Goal: Use online tool/utility: Utilize a website feature to perform a specific function

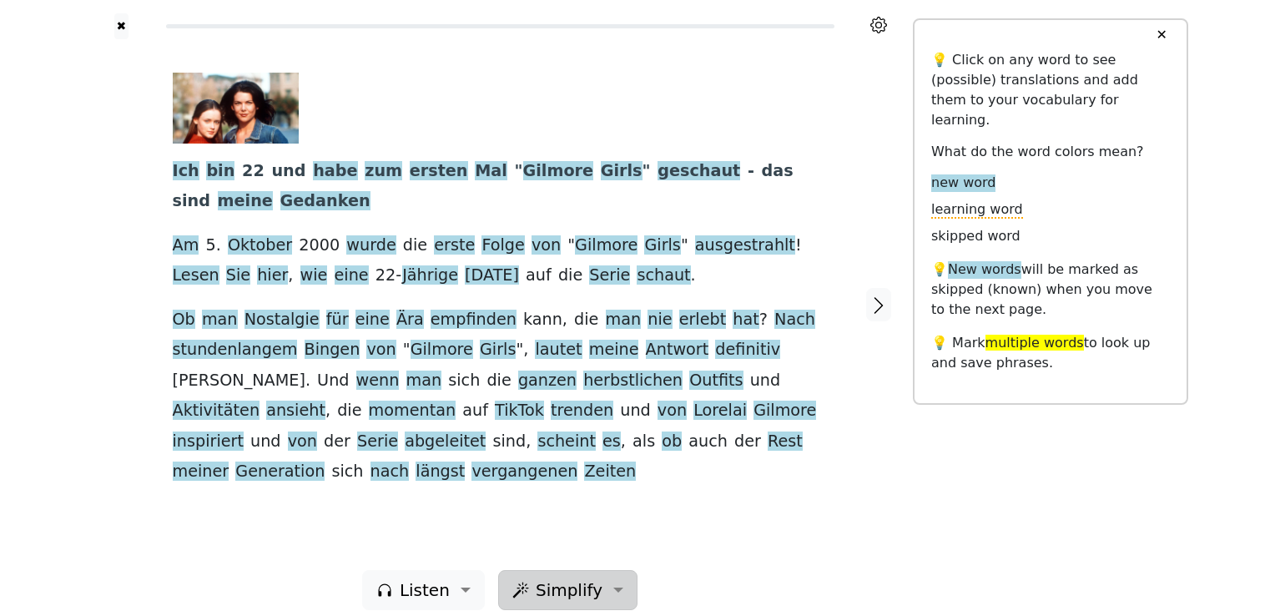
click at [571, 578] on span "Simplify" at bounding box center [569, 590] width 67 height 25
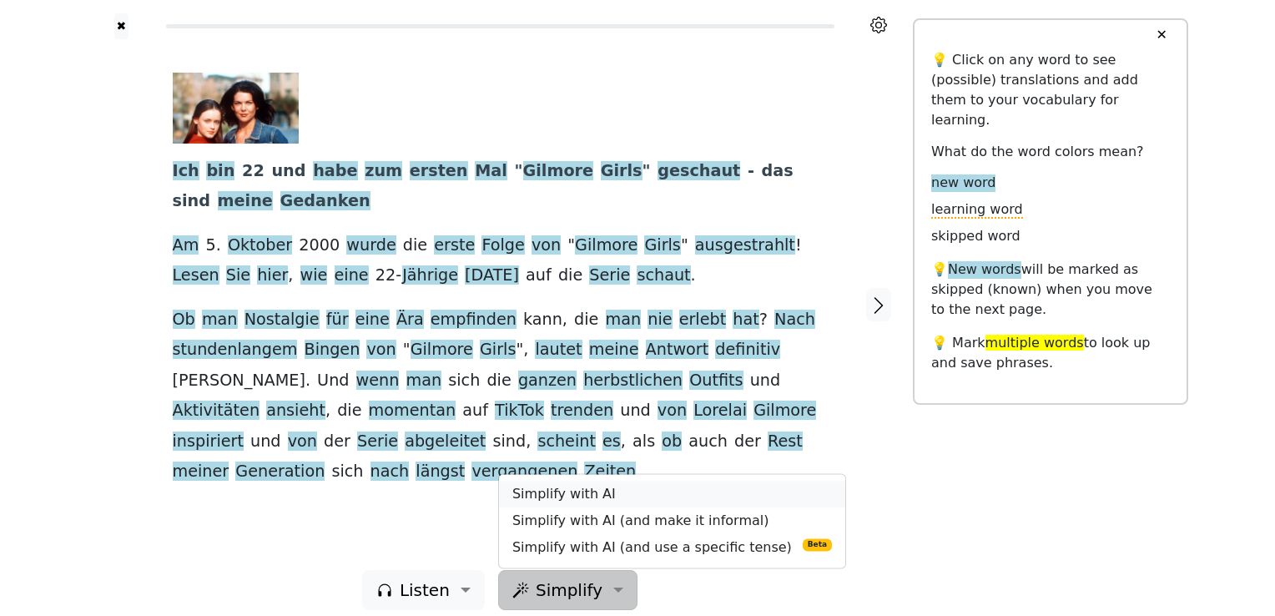
click at [563, 481] on link "Simplify with AI" at bounding box center [672, 494] width 346 height 27
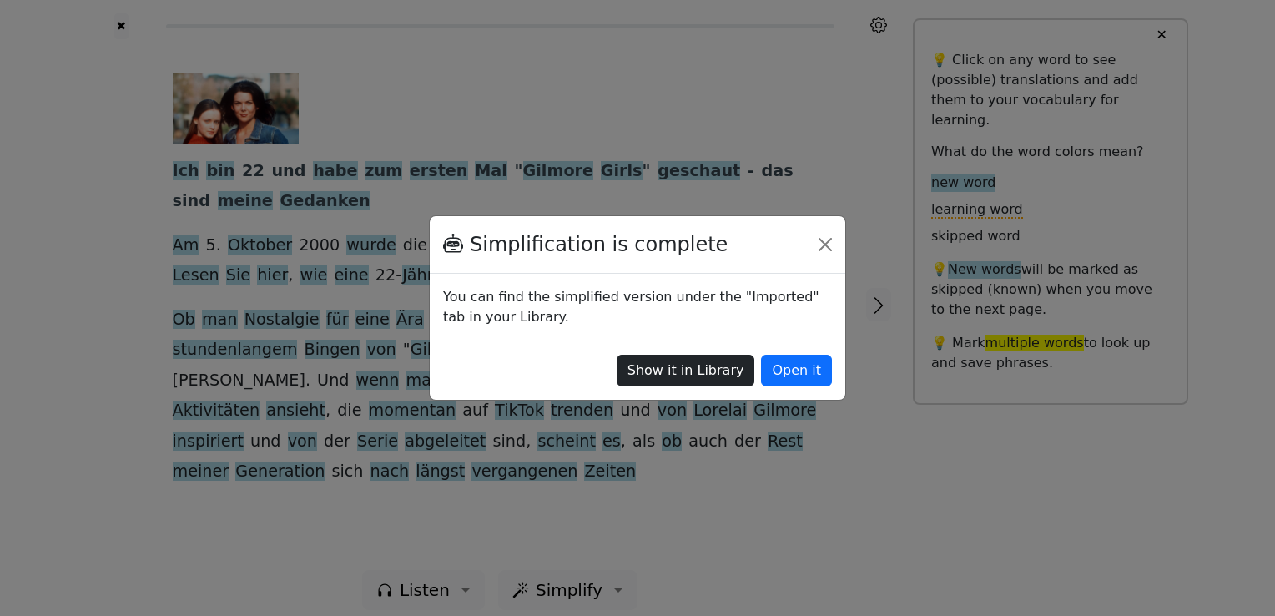
click at [701, 375] on button "Show it in Library" at bounding box center [686, 371] width 139 height 32
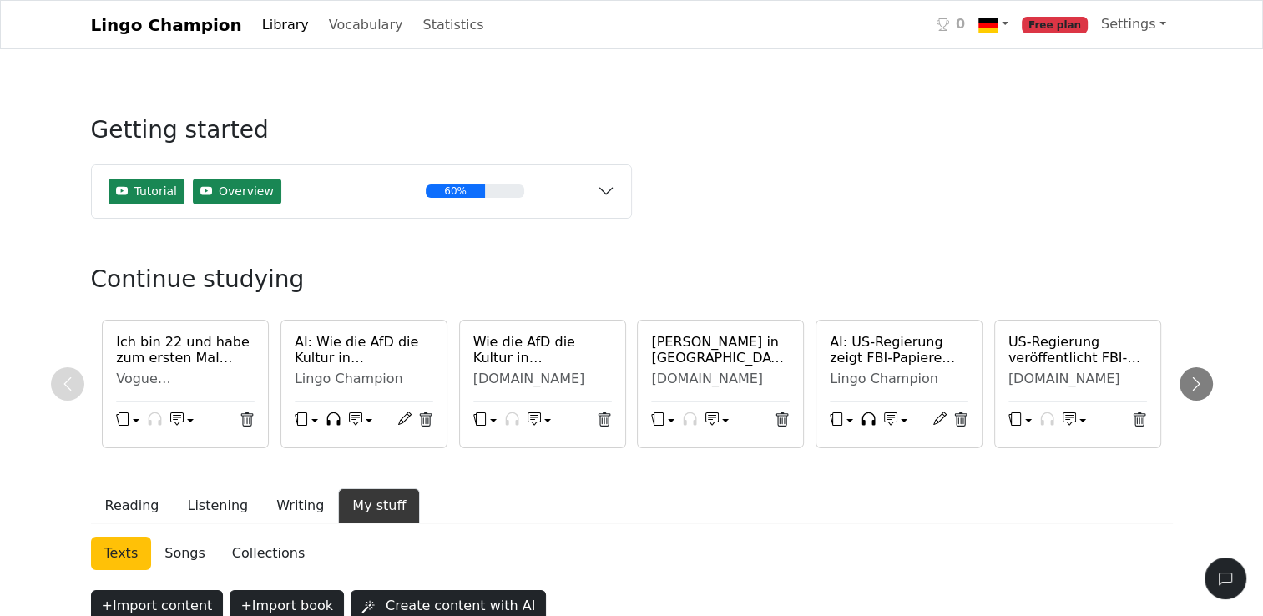
click at [184, 355] on h6 "Ich bin 22 und habe zum ersten Mal "Gilmore Girls" geschaut - das sind meine Ge…" at bounding box center [185, 350] width 139 height 32
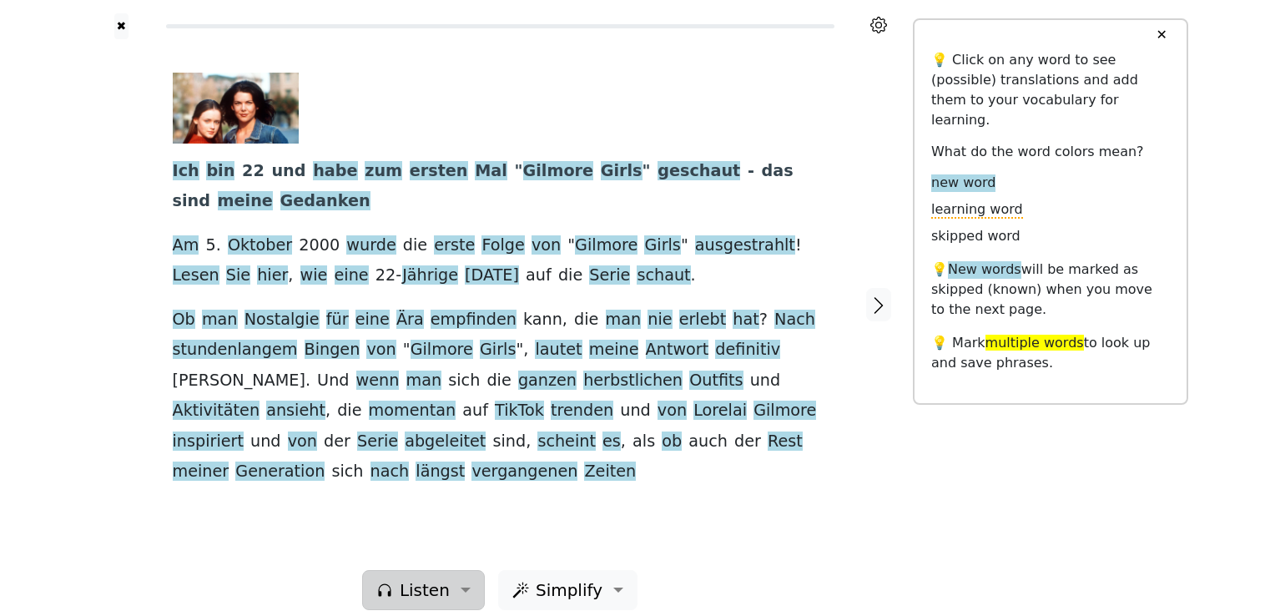
click at [433, 578] on span "Listen" at bounding box center [425, 590] width 50 height 25
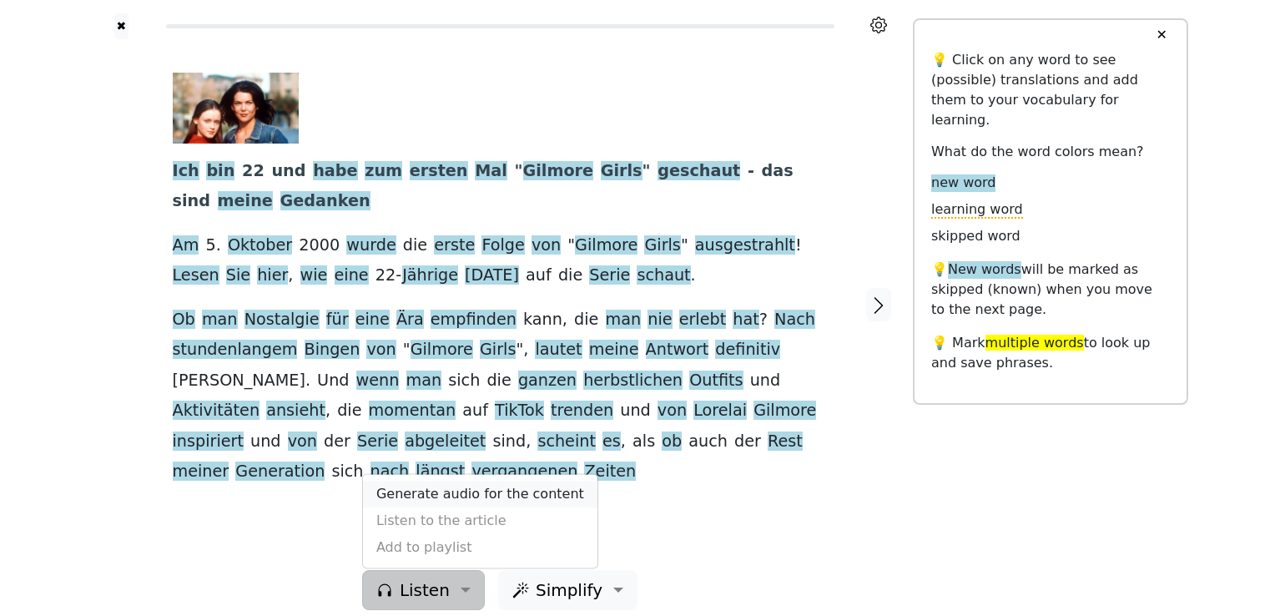
click at [446, 482] on link "Generate audio for the content" at bounding box center [480, 494] width 235 height 27
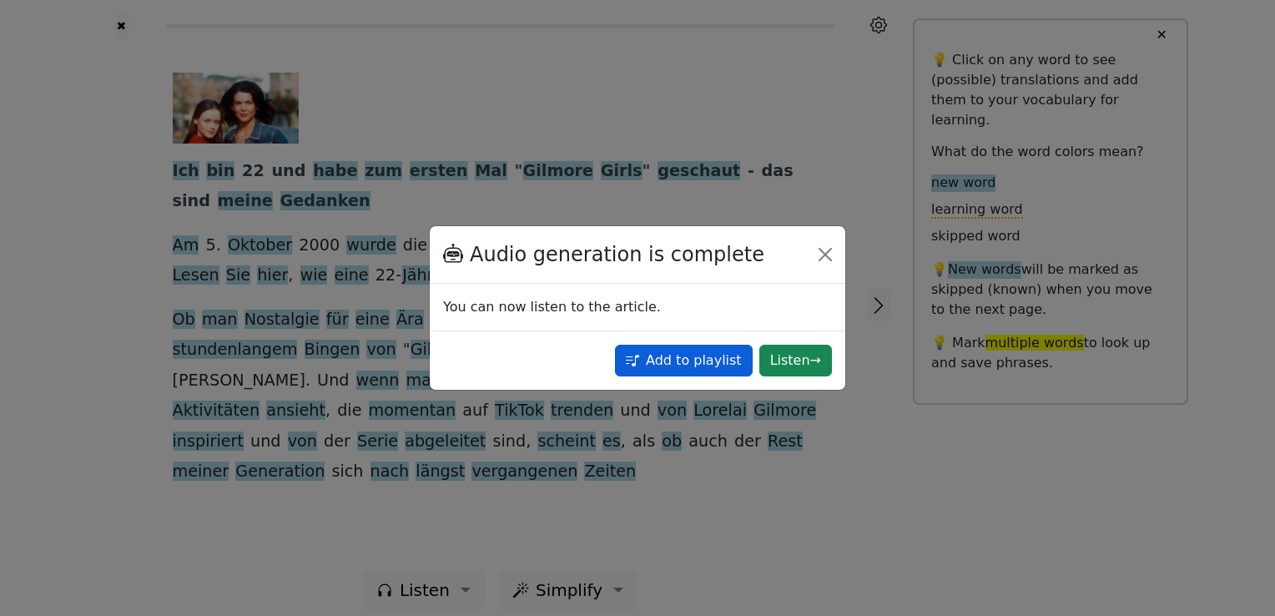
click at [706, 374] on button "Add to playlist" at bounding box center [684, 361] width 138 height 32
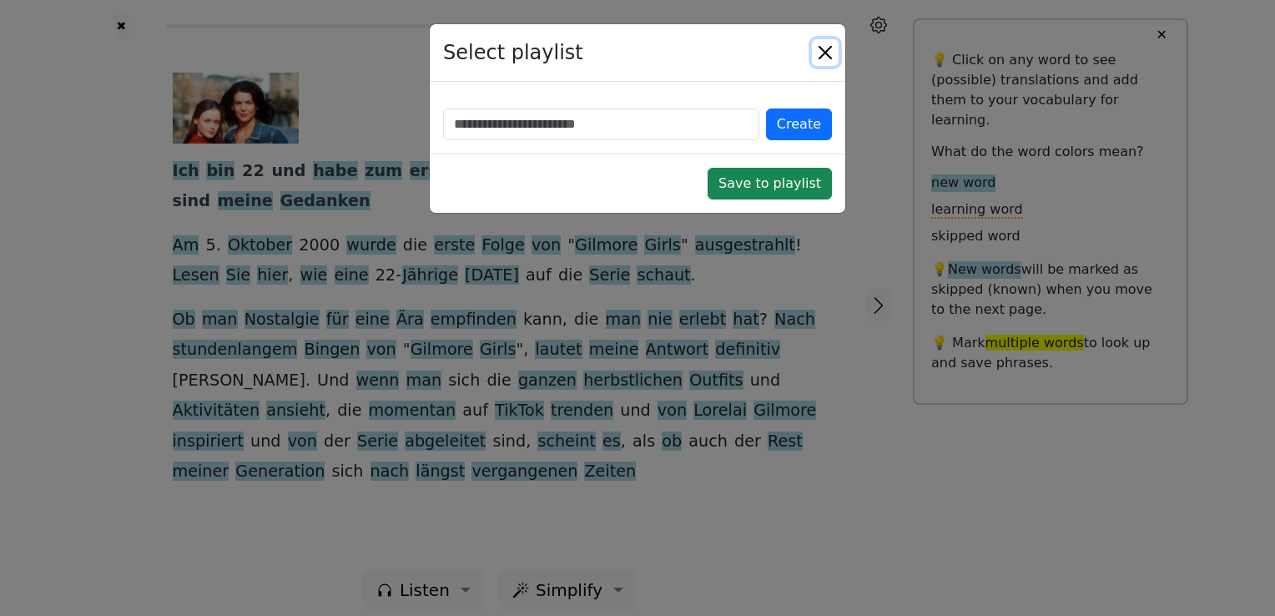
click at [830, 43] on button "Close" at bounding box center [825, 52] width 27 height 27
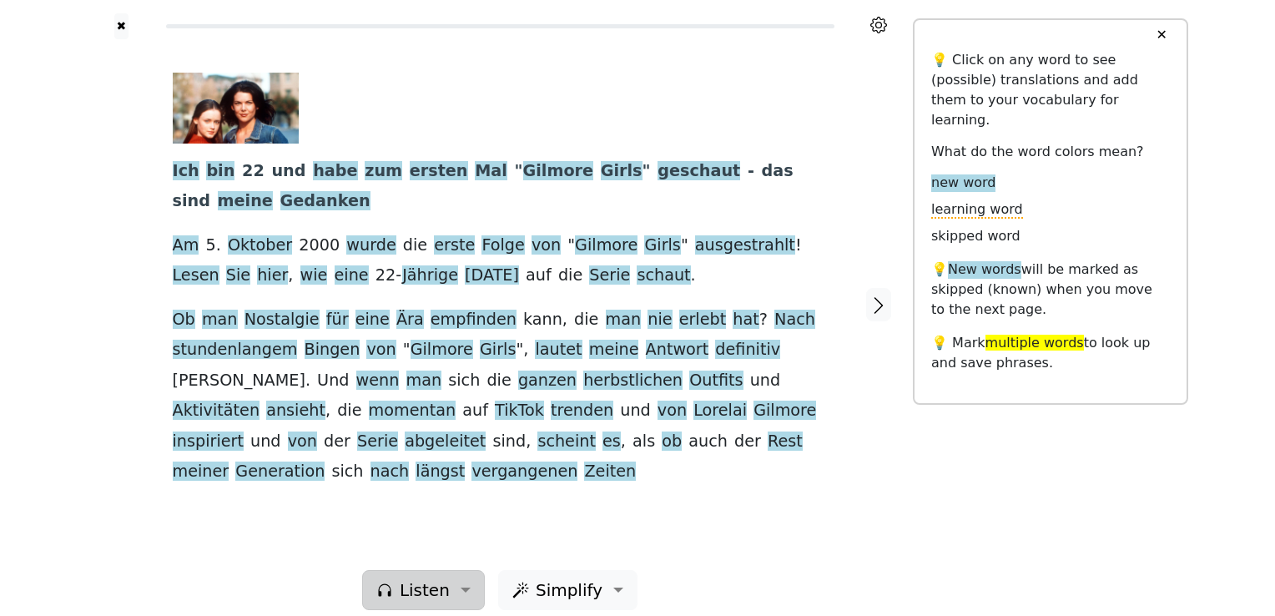
click at [424, 578] on span "Listen" at bounding box center [425, 590] width 50 height 25
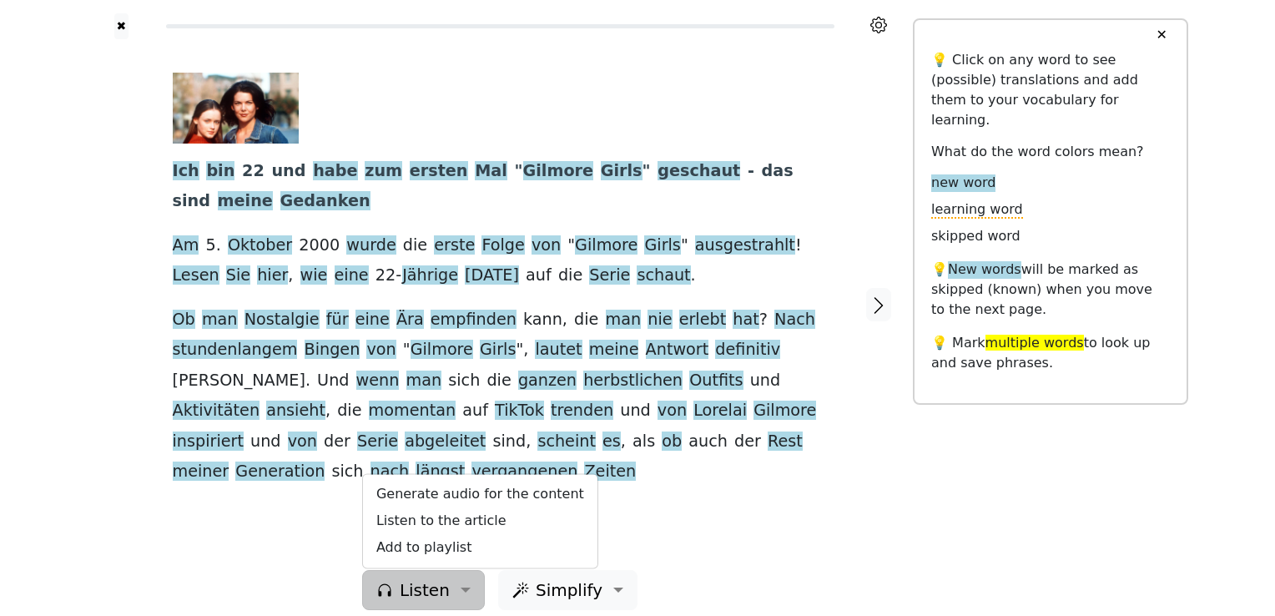
click at [160, 519] on div "Ich bin 22 und habe zum ersten Mal " Gilmore Girls " geschaut - das sind meine …" at bounding box center [500, 304] width 689 height 531
